Goal: Navigation & Orientation: Go to known website

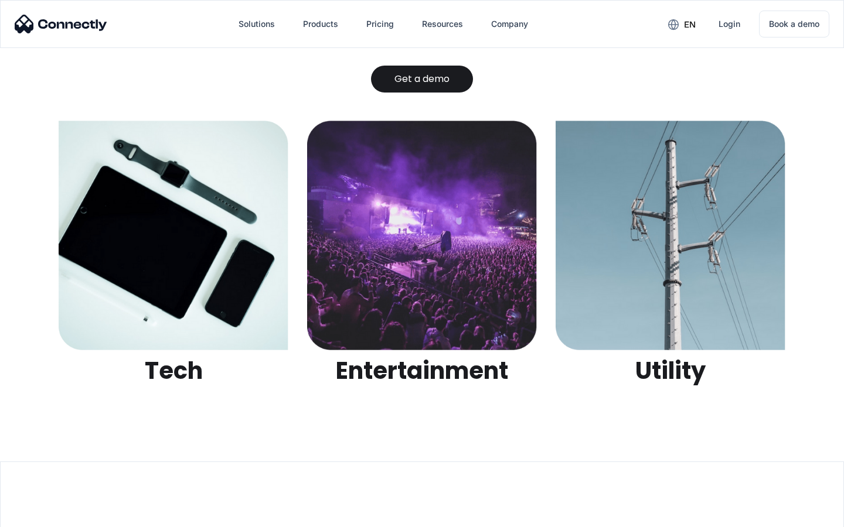
scroll to position [3697, 0]
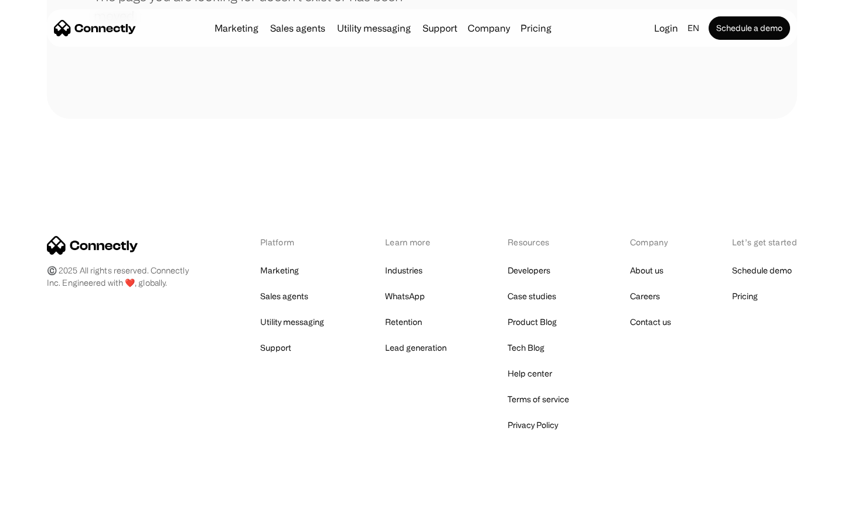
scroll to position [214, 0]
